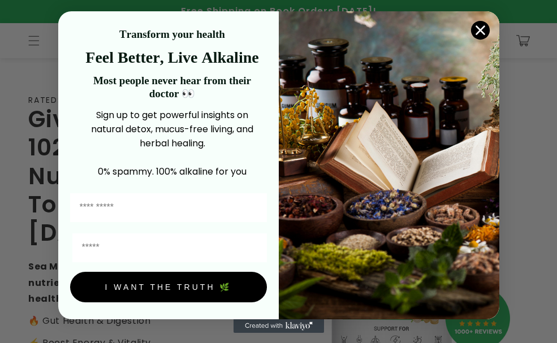
click at [60, 34] on circle "Close dialog" at bounding box center [479, 30] width 19 height 19
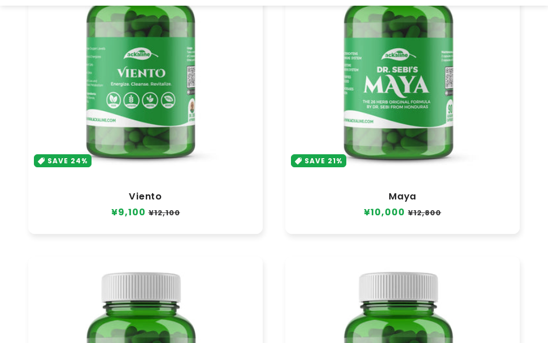
scroll to position [622, 0]
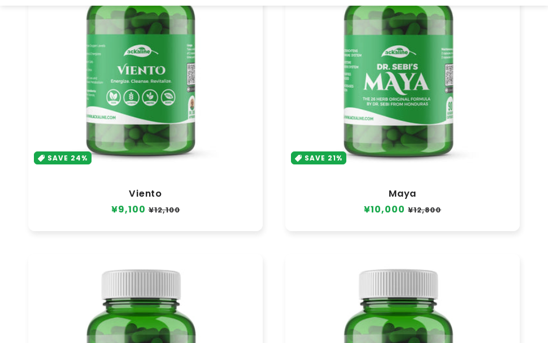
click at [60, 188] on link "Viento" at bounding box center [146, 193] width 212 height 11
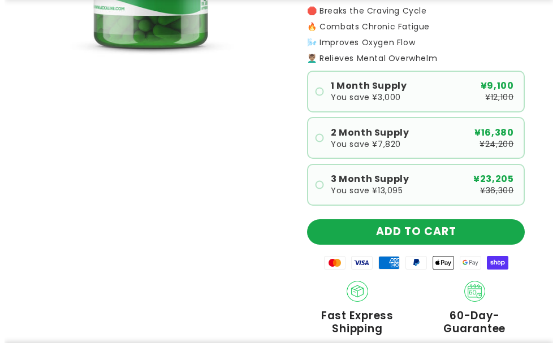
scroll to position [339, 0]
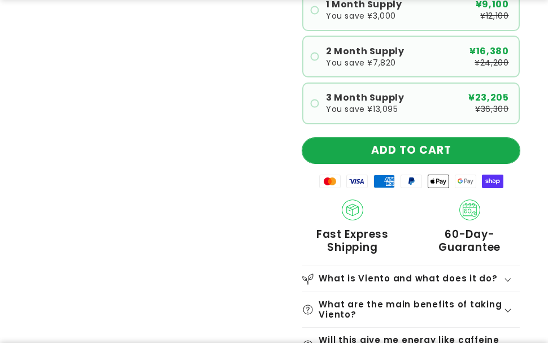
click at [398, 143] on button "ADD TO CART" at bounding box center [411, 150] width 218 height 25
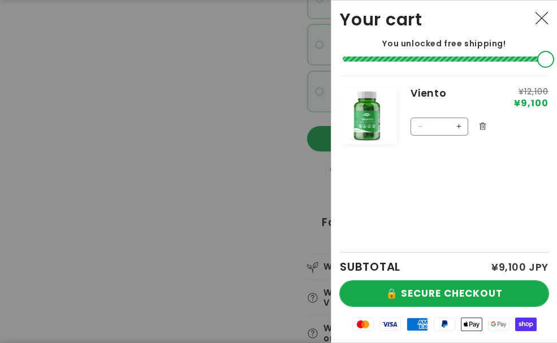
click at [444, 287] on button "🔒 SECURE CHECKOUT" at bounding box center [444, 293] width 209 height 25
